Goal: Information Seeking & Learning: Learn about a topic

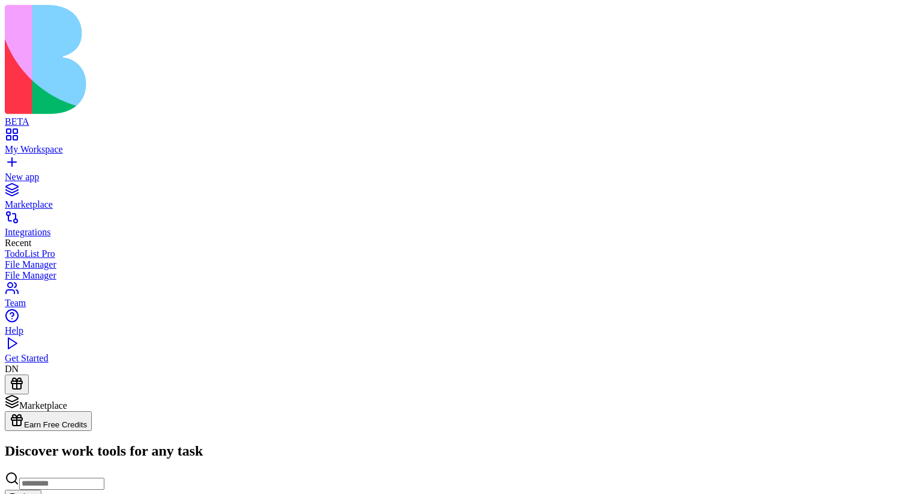
scroll to position [2841, 0]
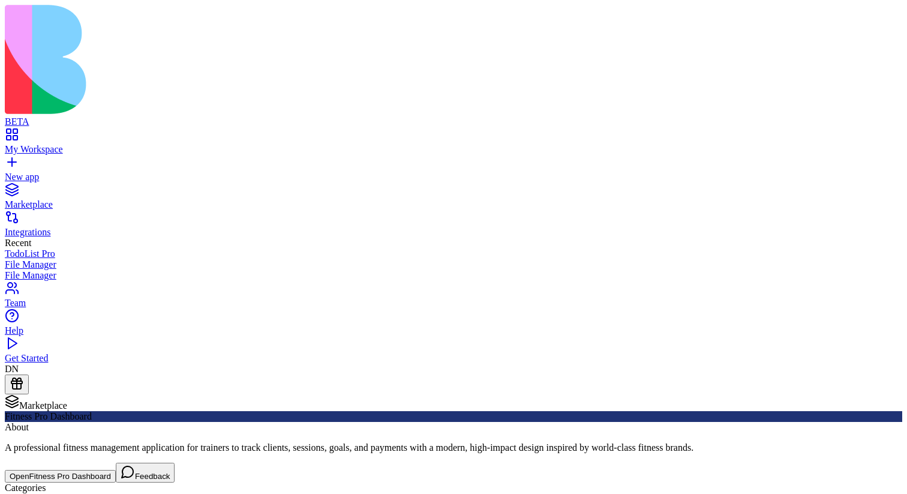
click at [116, 470] on button "Open Fitness Pro Dashboard" at bounding box center [60, 476] width 111 height 13
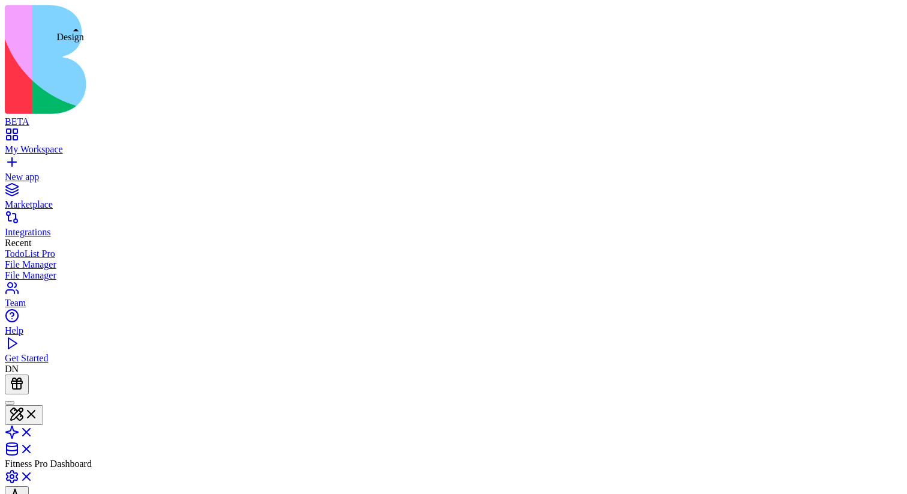
click at [10, 402] on div at bounding box center [10, 402] width 0 height 0
click at [43, 414] on button at bounding box center [24, 424] width 38 height 20
click at [426, 394] on header "Fitness Pro Dashboard Invite & Share" at bounding box center [453, 464] width 897 height 140
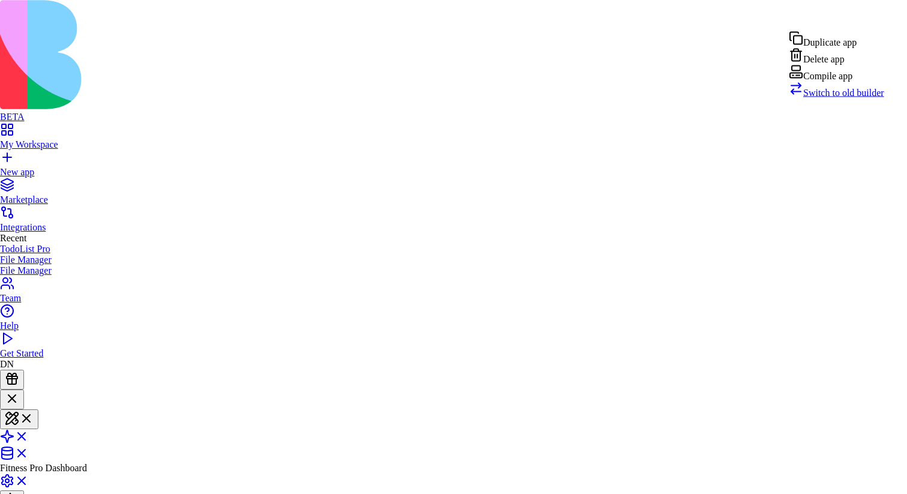
click at [848, 82] on div "Compile app" at bounding box center [836, 73] width 95 height 17
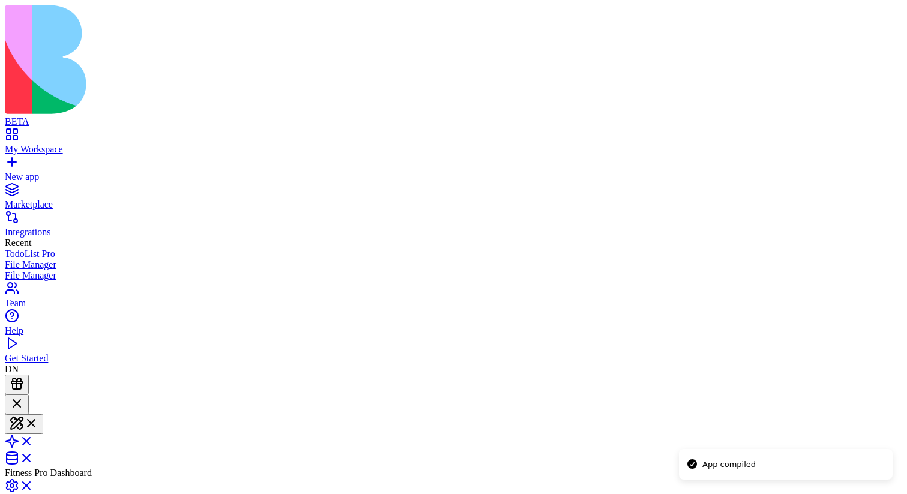
click at [33, 199] on div "Marketplace" at bounding box center [453, 204] width 897 height 11
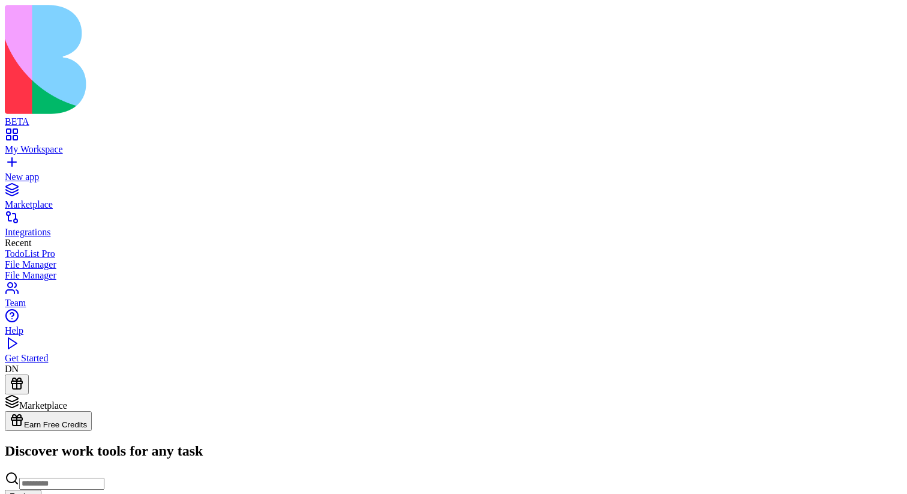
scroll to position [2696, 0]
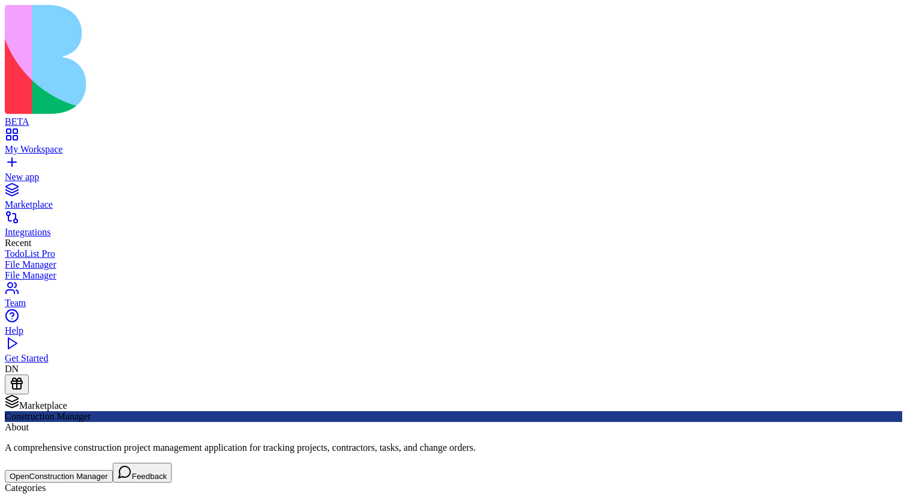
click at [113, 470] on button "Open Construction Manager" at bounding box center [59, 476] width 108 height 13
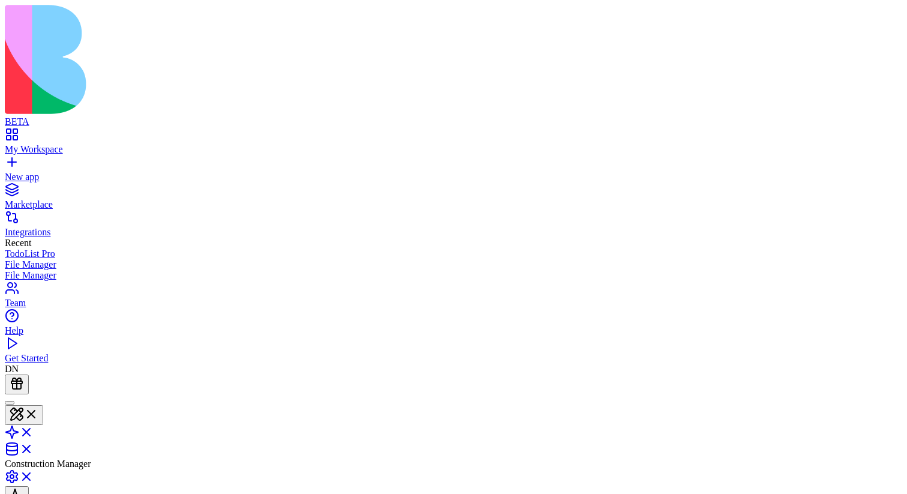
click at [10, 402] on div at bounding box center [10, 402] width 0 height 0
click at [24, 396] on div at bounding box center [17, 404] width 14 height 16
click at [43, 405] on button at bounding box center [24, 415] width 38 height 20
click at [10, 402] on div at bounding box center [10, 402] width 0 height 0
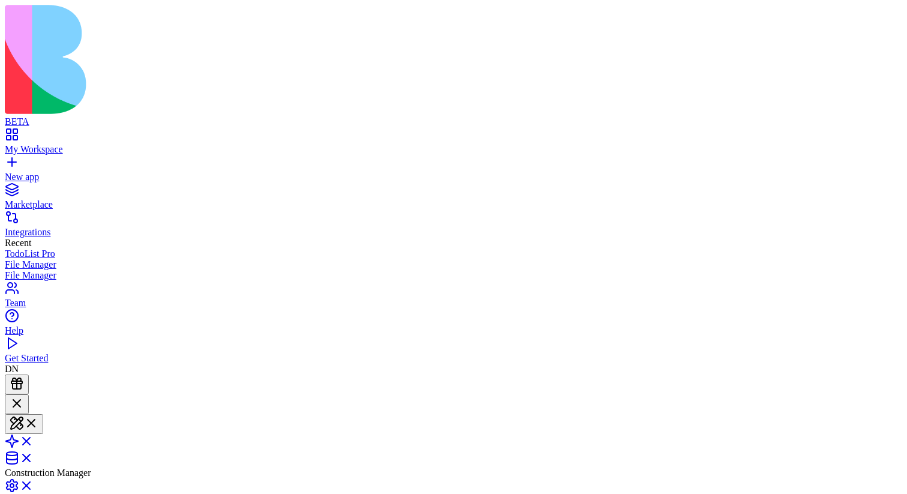
click at [24, 396] on div at bounding box center [17, 404] width 14 height 16
click at [25, 188] on link "Marketplace" at bounding box center [453, 199] width 897 height 22
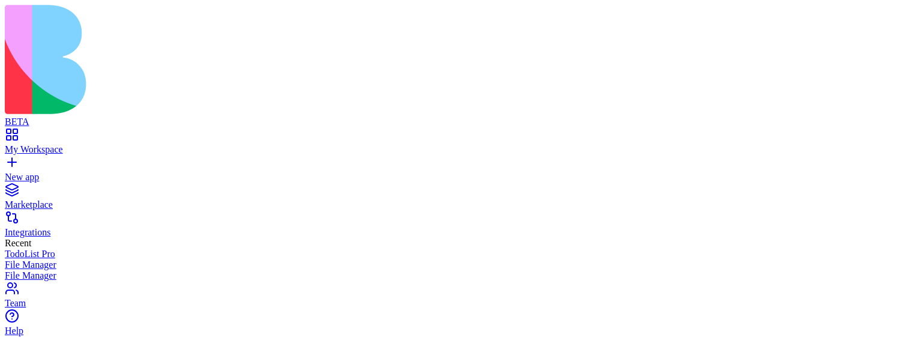
scroll to position [2771, 0]
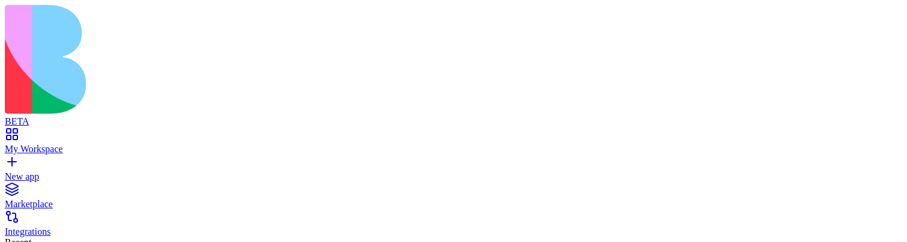
scroll to position [191, 0]
click at [53, 144] on div "My Workspace" at bounding box center [453, 149] width 897 height 11
click at [96, 227] on div "Integrations" at bounding box center [453, 232] width 897 height 11
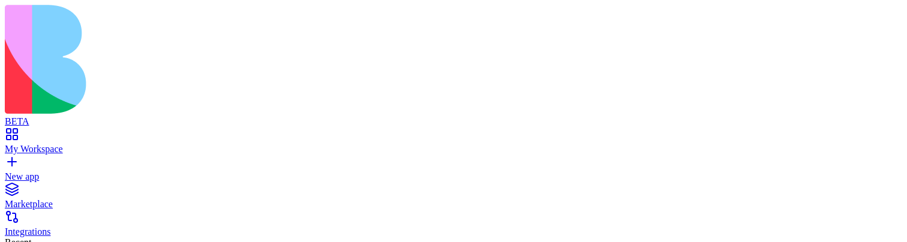
click at [86, 199] on div "Marketplace" at bounding box center [453, 204] width 897 height 11
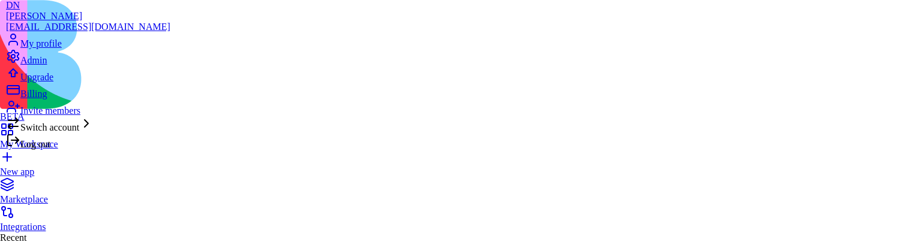
scroll to position [34, 0]
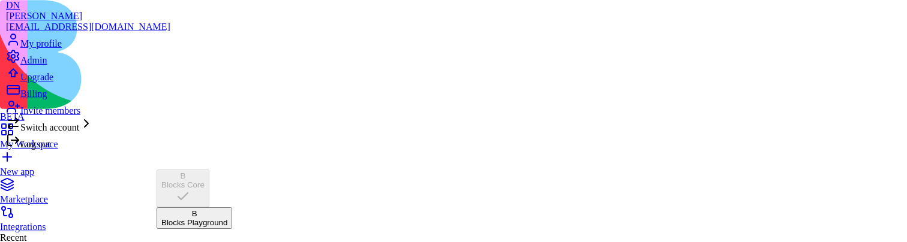
click at [130, 133] on div "Switch account" at bounding box center [88, 124] width 164 height 17
click at [214, 218] on div "Blocks Playground" at bounding box center [194, 222] width 66 height 9
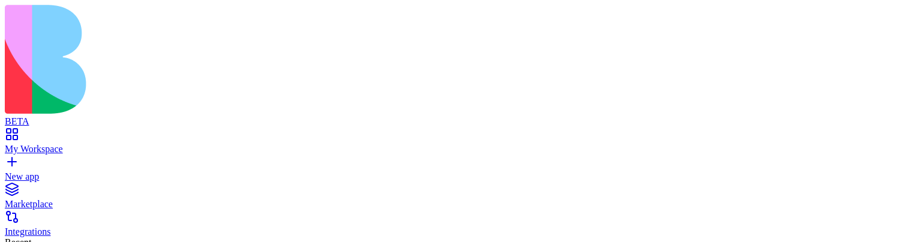
click at [68, 199] on div "Marketplace" at bounding box center [453, 204] width 897 height 11
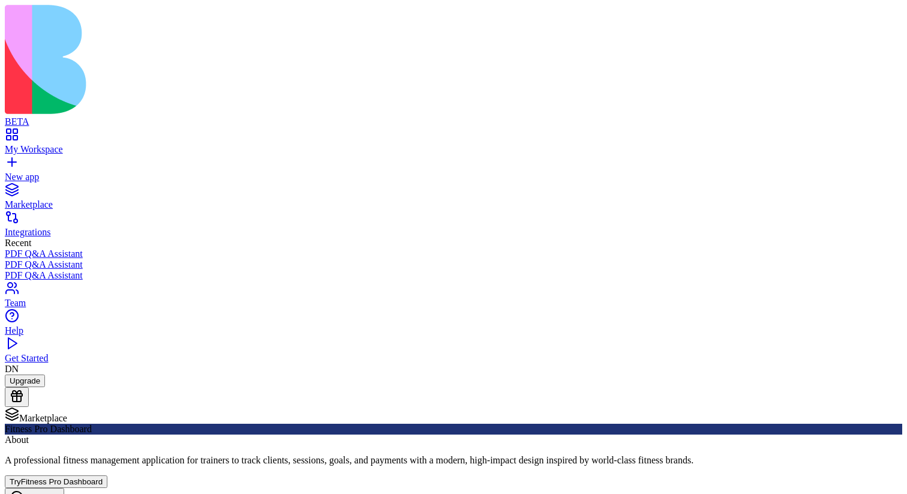
click at [107, 242] on button "Try Fitness Pro Dashboard" at bounding box center [56, 481] width 103 height 13
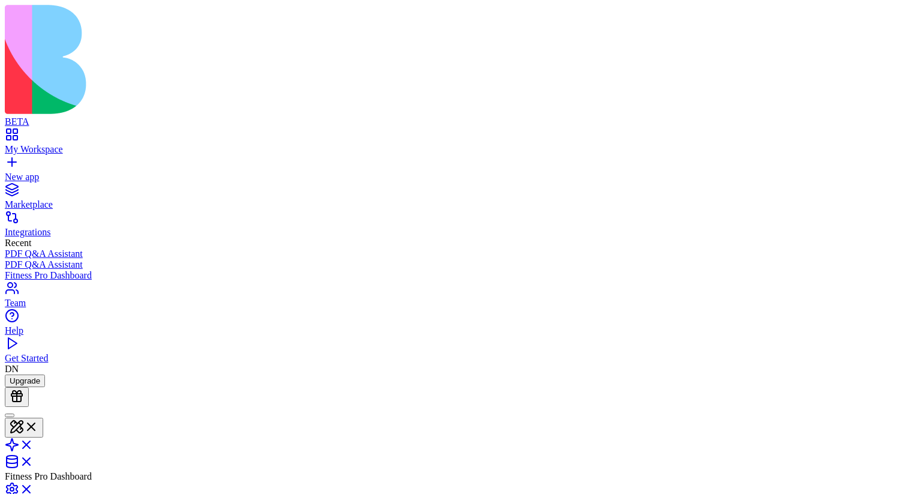
click at [10, 242] on div at bounding box center [10, 415] width 0 height 0
click at [43, 242] on button at bounding box center [24, 436] width 38 height 20
click at [34, 242] on link at bounding box center [19, 457] width 29 height 10
click at [34, 242] on link at bounding box center [19, 437] width 29 height 10
